Goal: Task Accomplishment & Management: Use online tool/utility

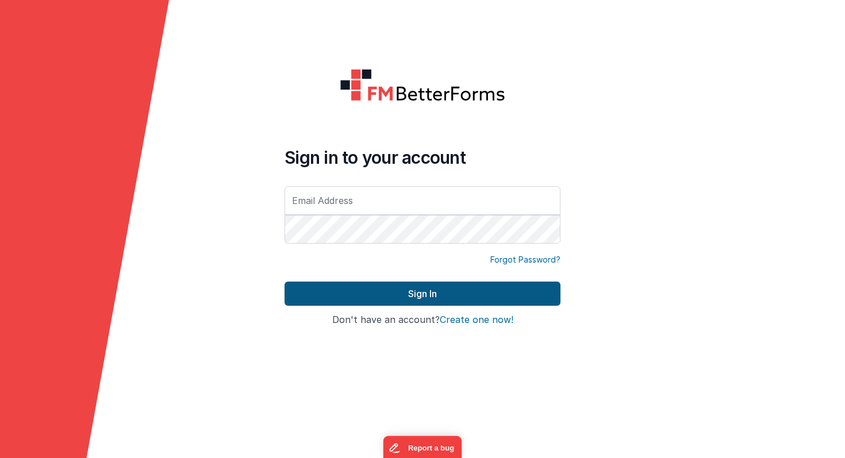
type input "[PERSON_NAME][EMAIL_ADDRESS][PERSON_NAME][DOMAIN_NAME]"
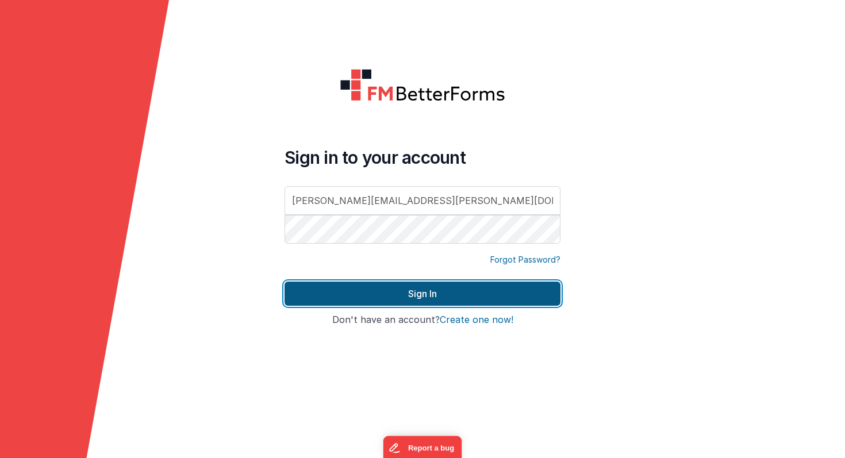
click at [408, 294] on button "Sign In" at bounding box center [423, 294] width 276 height 24
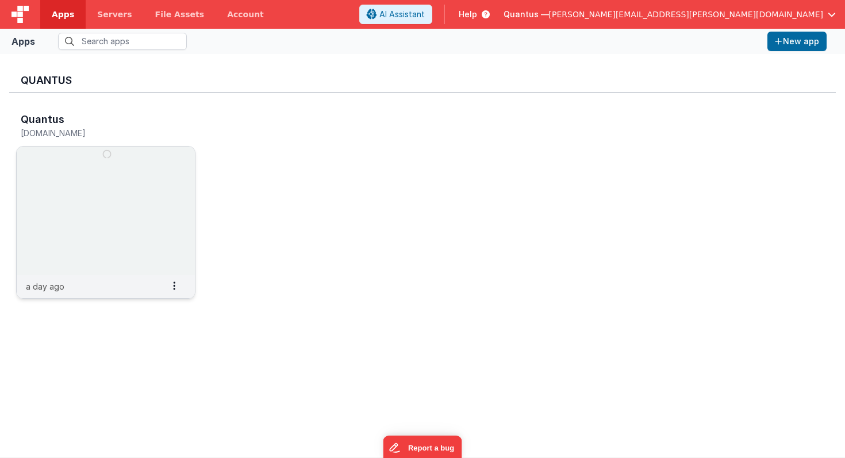
click at [136, 178] on img at bounding box center [106, 211] width 178 height 129
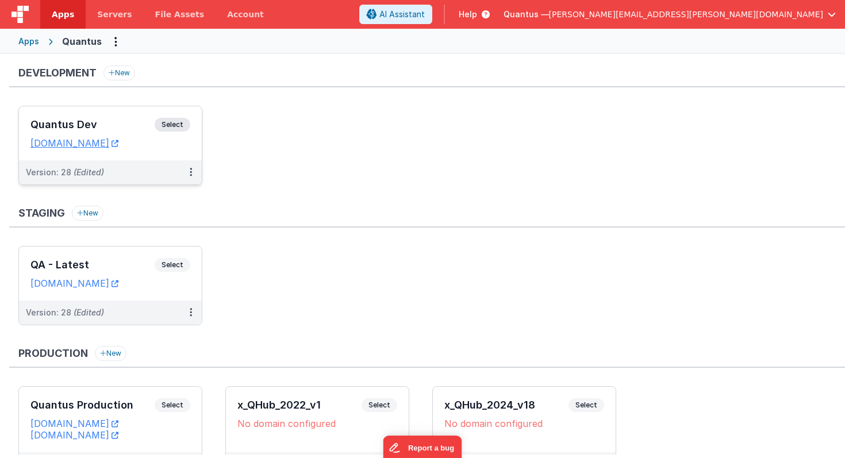
click at [116, 129] on h3 "Quantus Dev" at bounding box center [92, 125] width 124 height 12
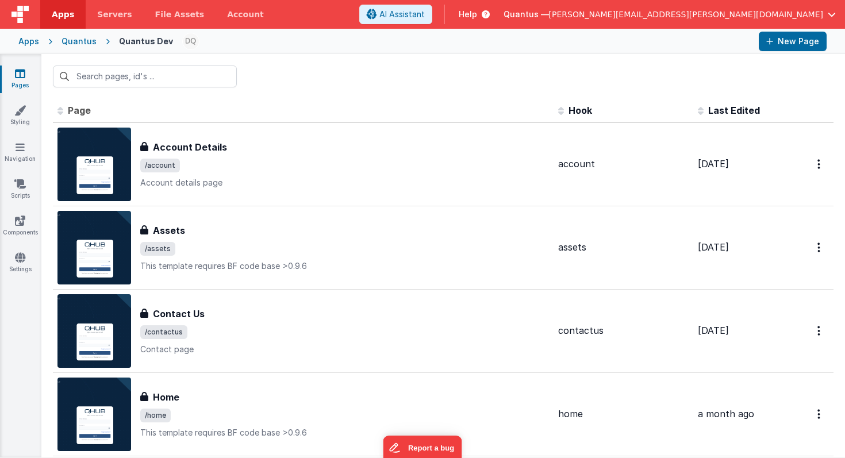
click at [727, 112] on span "Last Edited" at bounding box center [734, 111] width 52 height 12
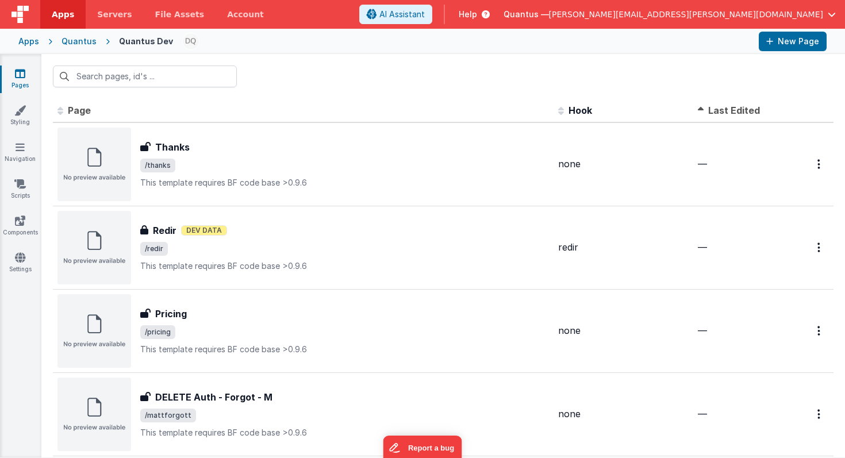
click at [727, 112] on span "Last Edited" at bounding box center [734, 111] width 52 height 12
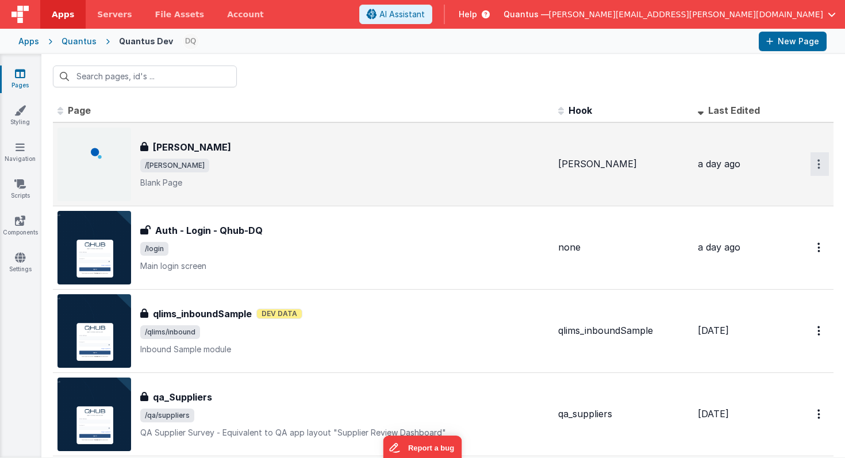
click at [811, 159] on button "Options" at bounding box center [820, 164] width 18 height 24
click at [783, 189] on link "Preview" at bounding box center [778, 191] width 101 height 21
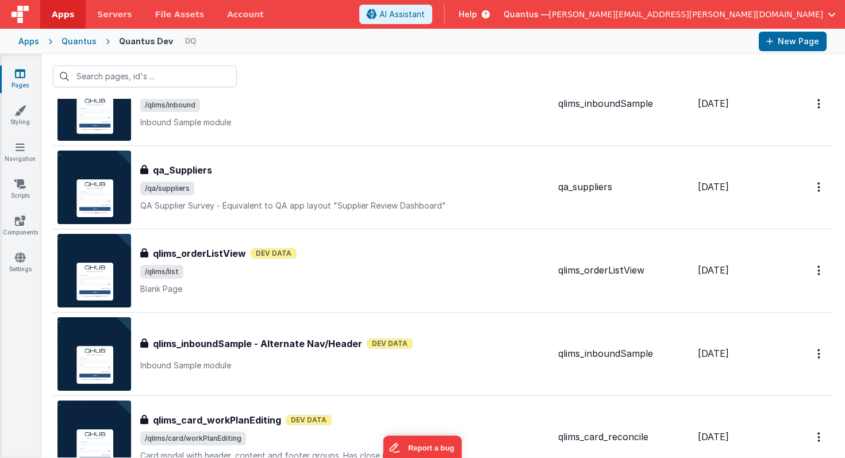
scroll to position [229, 0]
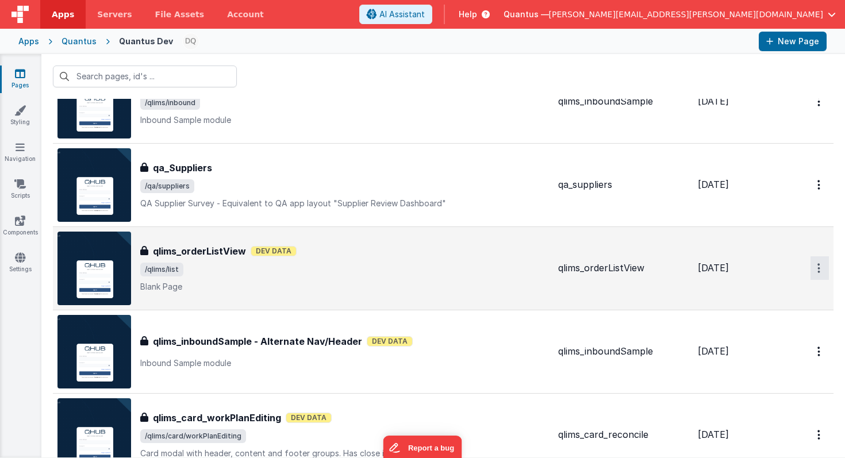
click at [818, 271] on icon "Options" at bounding box center [819, 268] width 3 height 10
click at [791, 293] on link "Preview" at bounding box center [778, 295] width 101 height 21
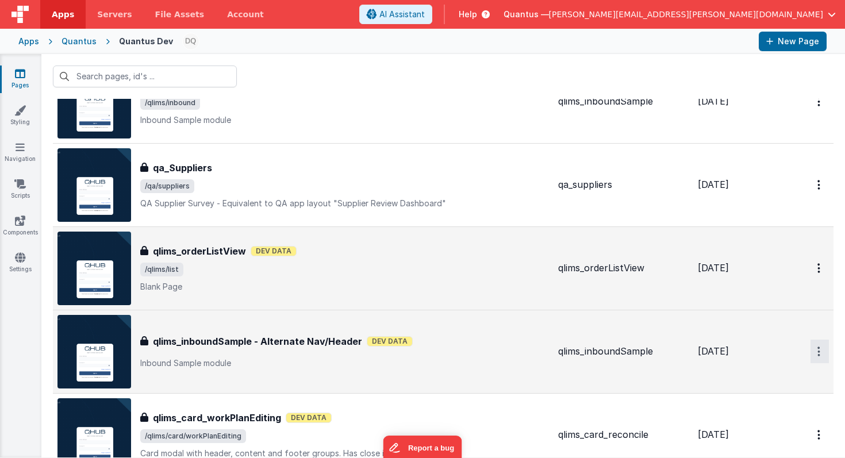
click at [811, 348] on button "Options" at bounding box center [820, 352] width 18 height 24
click at [762, 377] on link "Preview" at bounding box center [778, 378] width 101 height 21
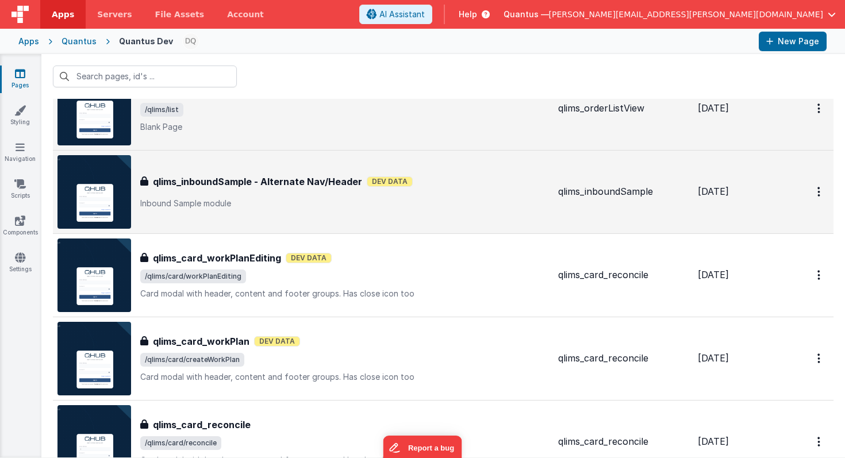
scroll to position [411, 0]
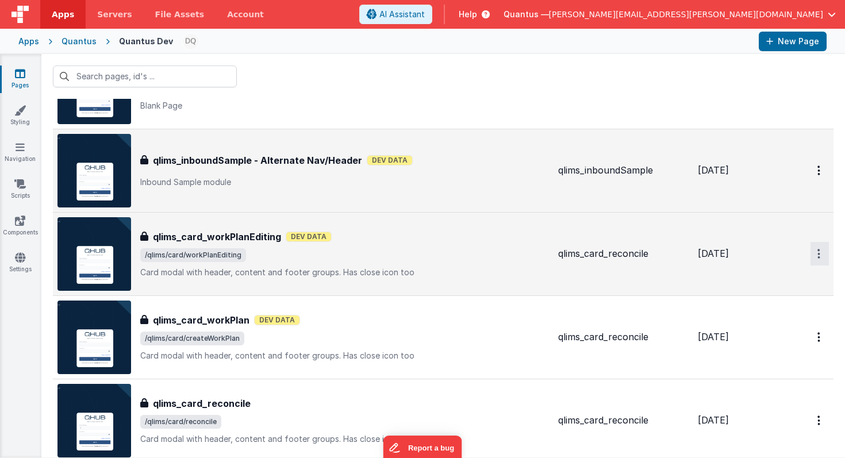
click at [813, 254] on button "Options" at bounding box center [820, 254] width 18 height 24
click at [772, 279] on link "Preview" at bounding box center [778, 280] width 101 height 21
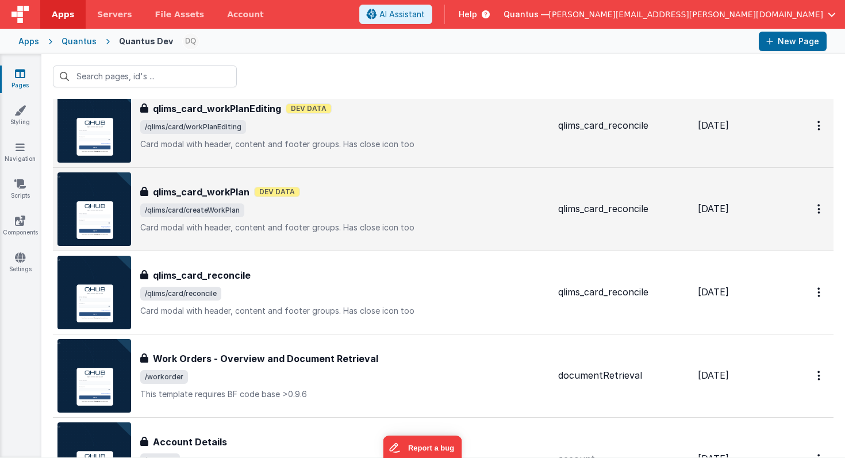
scroll to position [553, 0]
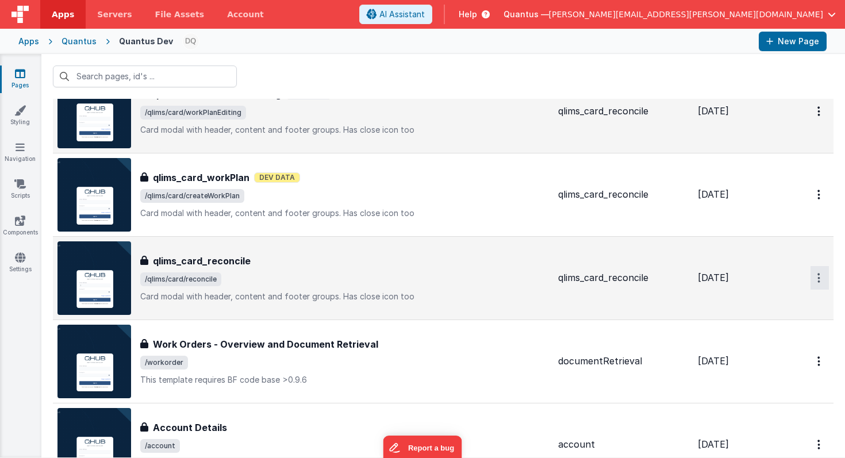
click at [811, 274] on button "Options" at bounding box center [820, 278] width 18 height 24
click at [770, 302] on link "Preview" at bounding box center [778, 304] width 101 height 21
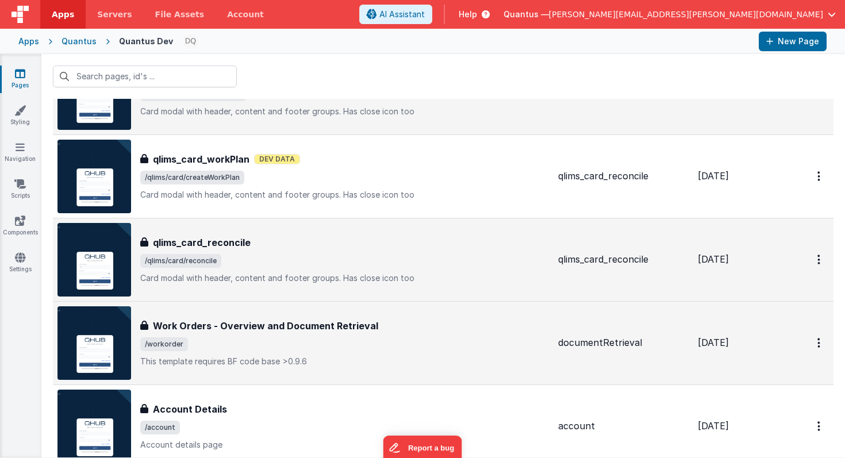
scroll to position [572, 0]
click at [818, 342] on icon "Options" at bounding box center [819, 343] width 3 height 10
click at [776, 369] on link "Preview" at bounding box center [778, 369] width 101 height 21
